Goal: Information Seeking & Learning: Check status

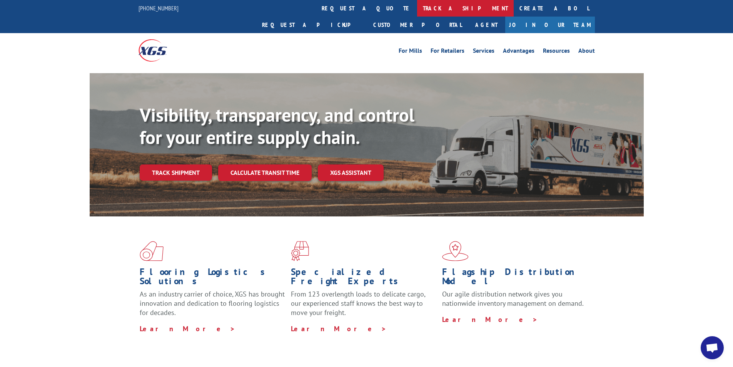
click at [417, 10] on link "track a shipment" at bounding box center [465, 8] width 97 height 17
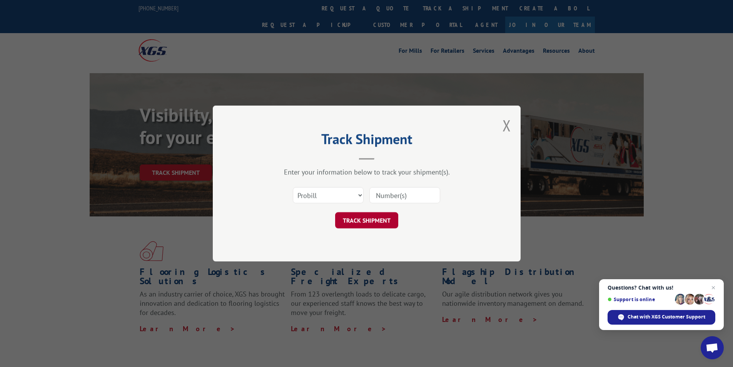
drag, startPoint x: 416, startPoint y: 195, endPoint x: 384, endPoint y: 224, distance: 43.6
click at [416, 195] on input at bounding box center [404, 195] width 71 height 16
paste input "17613250"
type input "17613250"
click at [382, 224] on button "TRACK SHIPMENT" at bounding box center [366, 220] width 63 height 16
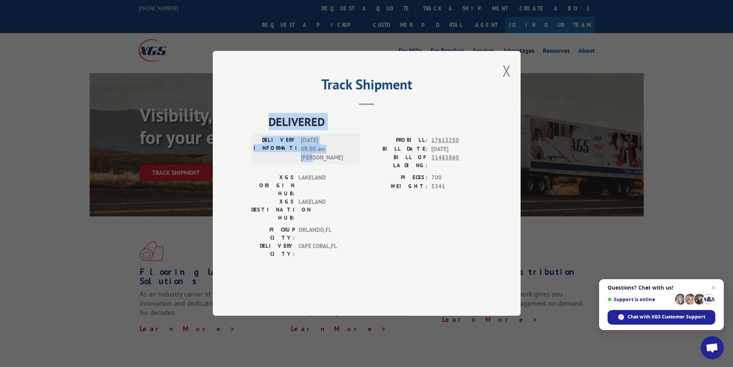
drag, startPoint x: 334, startPoint y: 181, endPoint x: 263, endPoint y: 139, distance: 83.3
click at [263, 139] on div "DELIVERED DELIVERY INFORMATION: [DATE] 09:00 am [PERSON_NAME]: 17613250 BILL DA…" at bounding box center [366, 187] width 231 height 149
copy div "DELIVERED DELIVERY INFORMATION: [DATE] 09:00 am [PERSON_NAME]"
